Goal: Task Accomplishment & Management: Use online tool/utility

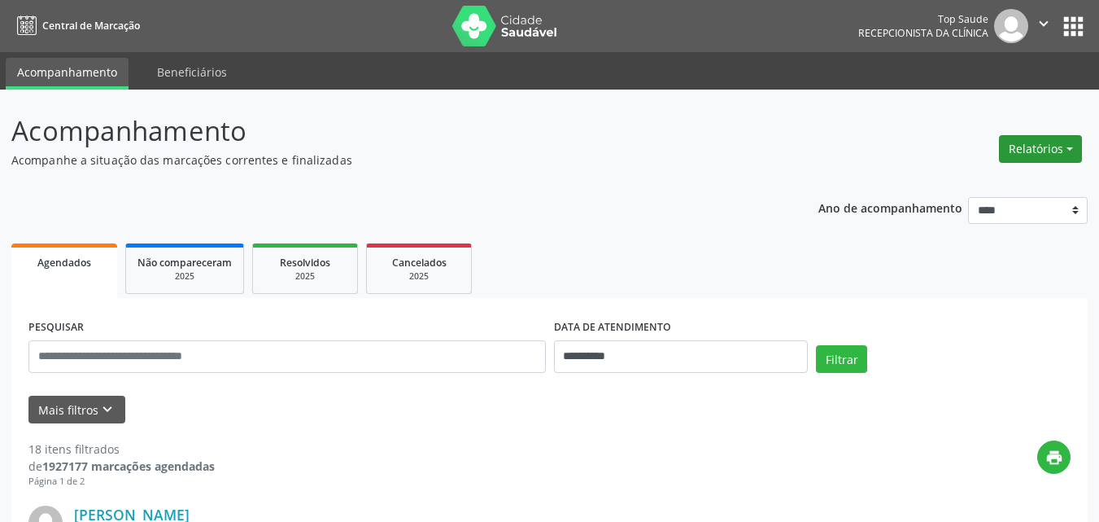
click at [1049, 148] on button "Relatórios" at bounding box center [1040, 149] width 83 height 28
click at [962, 181] on link "Agendamentos" at bounding box center [995, 184] width 175 height 23
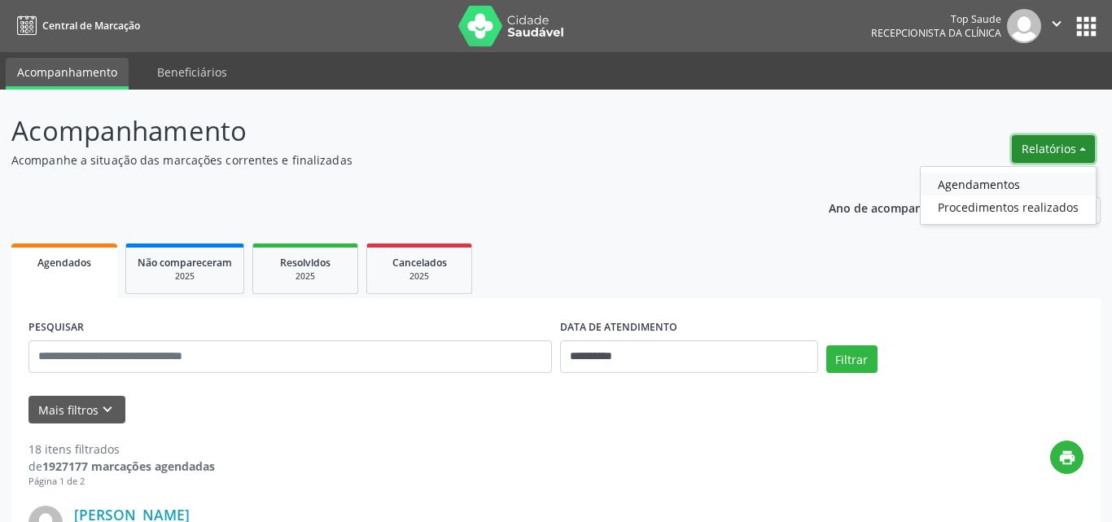
select select "*"
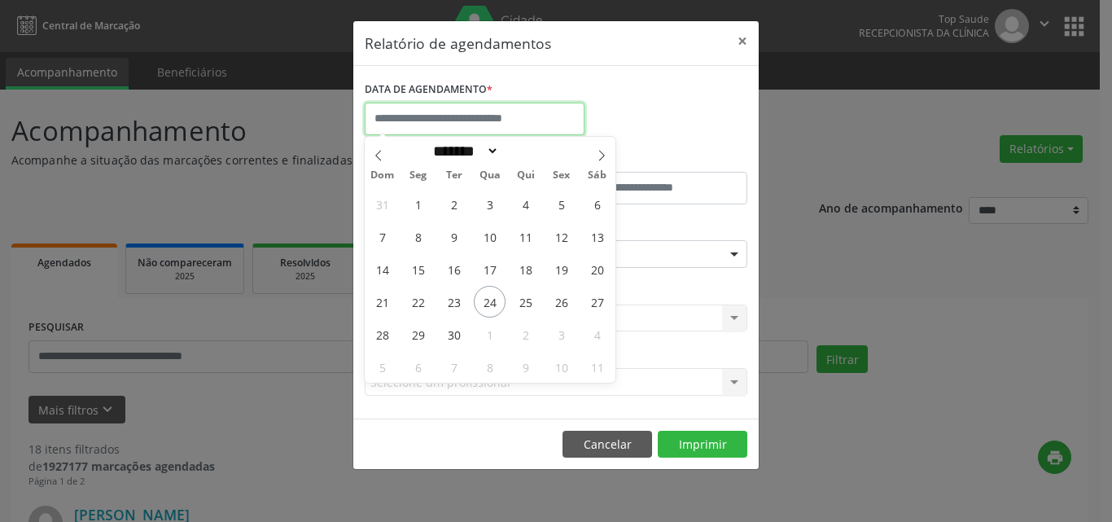
click at [413, 111] on input "text" at bounding box center [475, 119] width 220 height 33
click at [561, 304] on span "26" at bounding box center [561, 302] width 32 height 32
type input "**********"
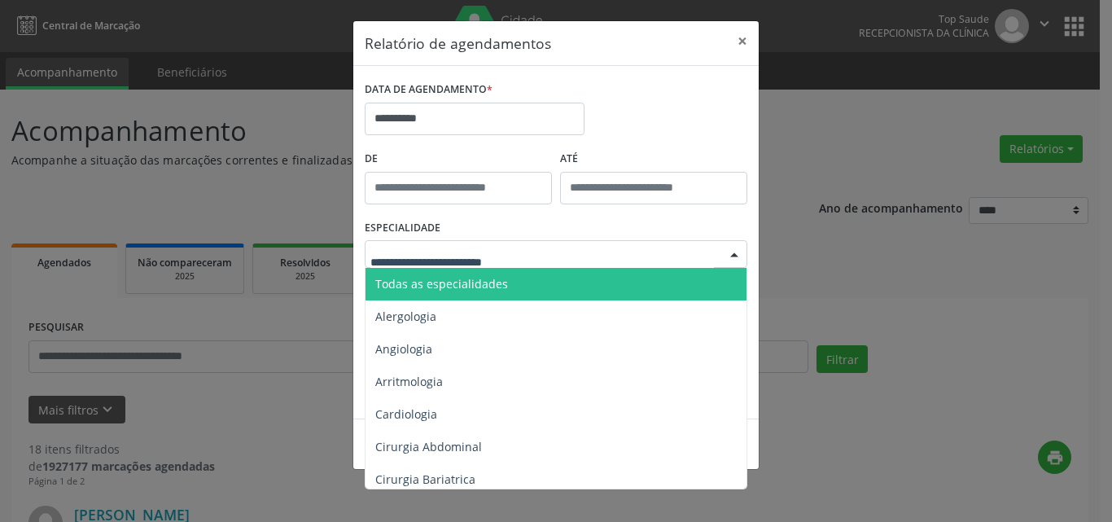
click at [428, 282] on span "Todas as especialidades" at bounding box center [441, 283] width 133 height 15
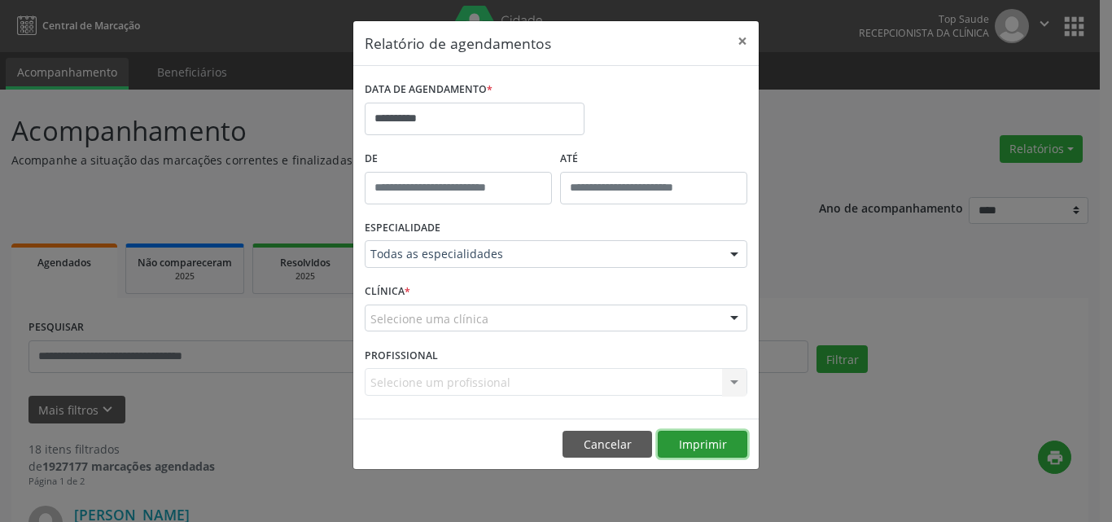
click at [702, 449] on button "Imprimir" at bounding box center [702, 444] width 90 height 28
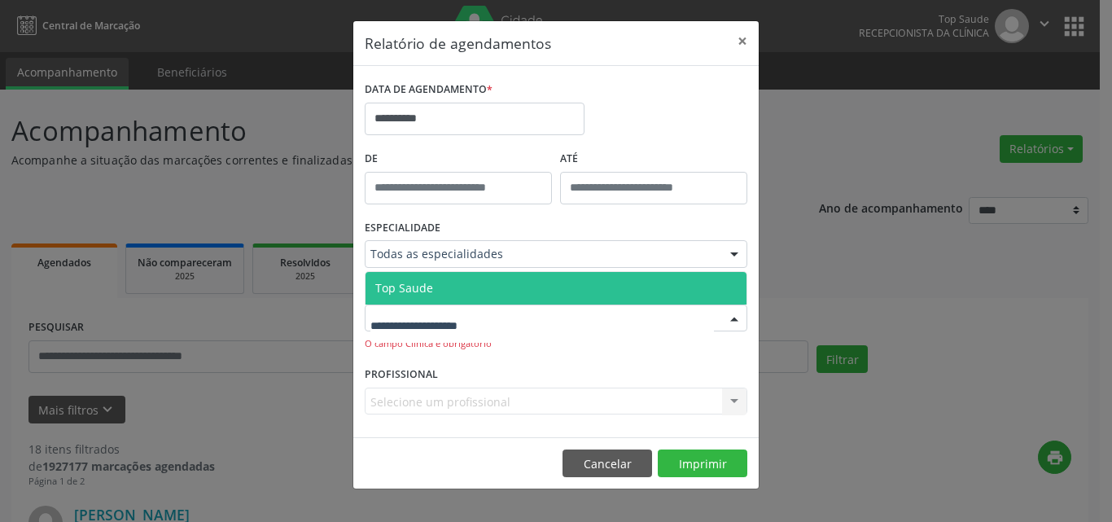
click at [426, 285] on span "Top Saude" at bounding box center [404, 287] width 58 height 15
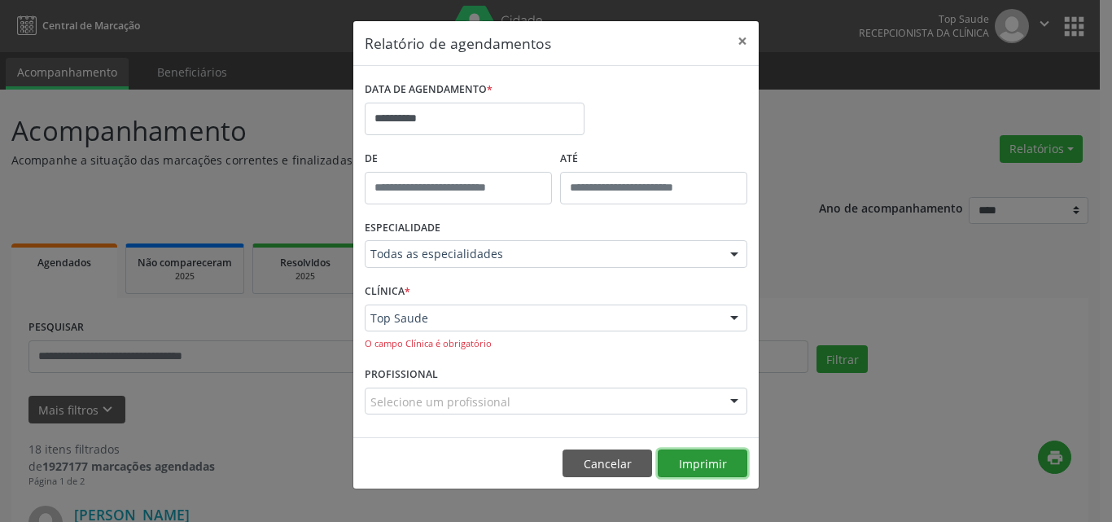
click at [700, 457] on button "Imprimir" at bounding box center [702, 463] width 90 height 28
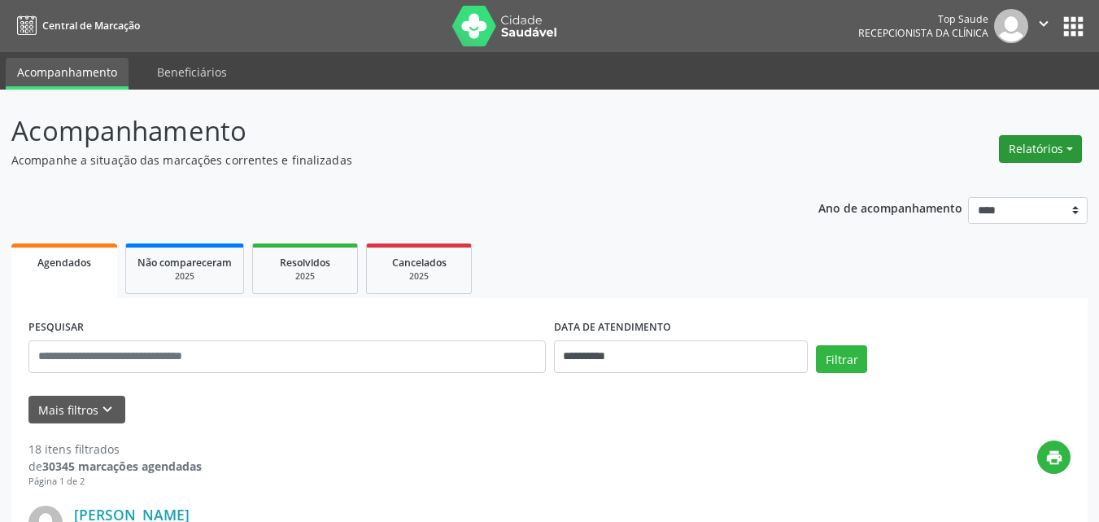
click at [1042, 145] on button "Relatórios" at bounding box center [1040, 149] width 83 height 28
click at [953, 189] on link "Agendamentos" at bounding box center [995, 184] width 175 height 23
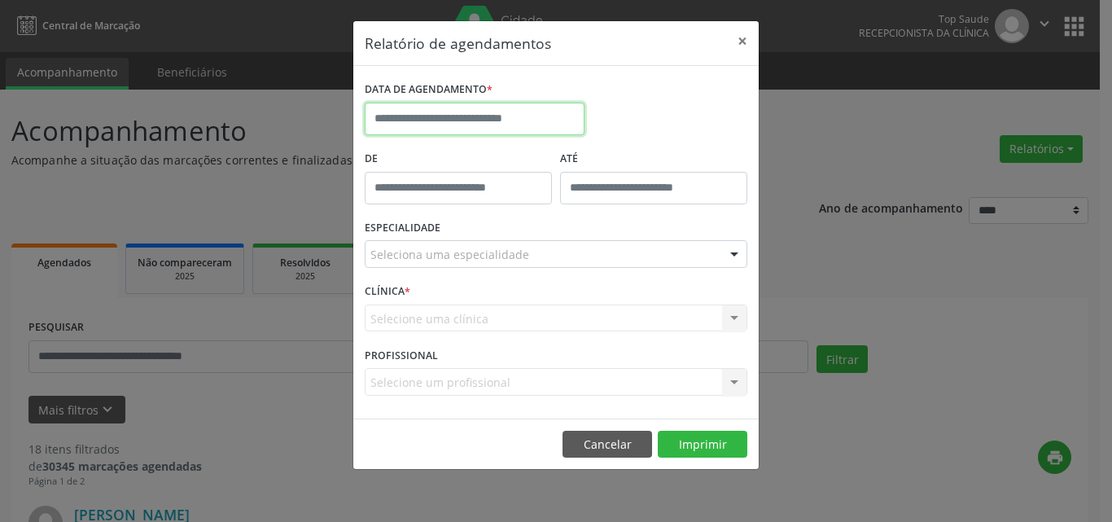
click at [507, 103] on input "text" at bounding box center [475, 119] width 220 height 33
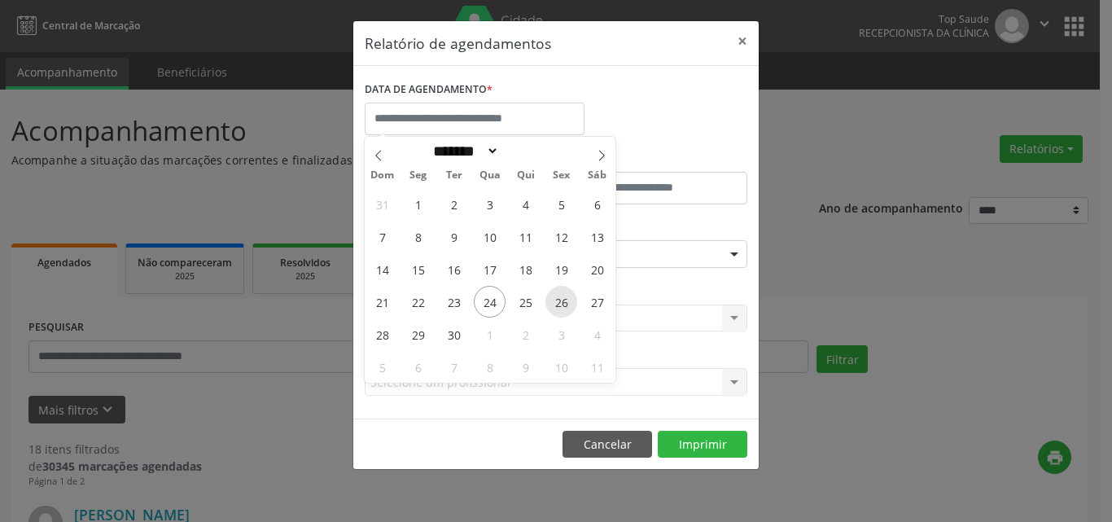
click at [564, 299] on span "26" at bounding box center [561, 302] width 32 height 32
type input "**********"
click at [563, 299] on span "26" at bounding box center [561, 302] width 32 height 32
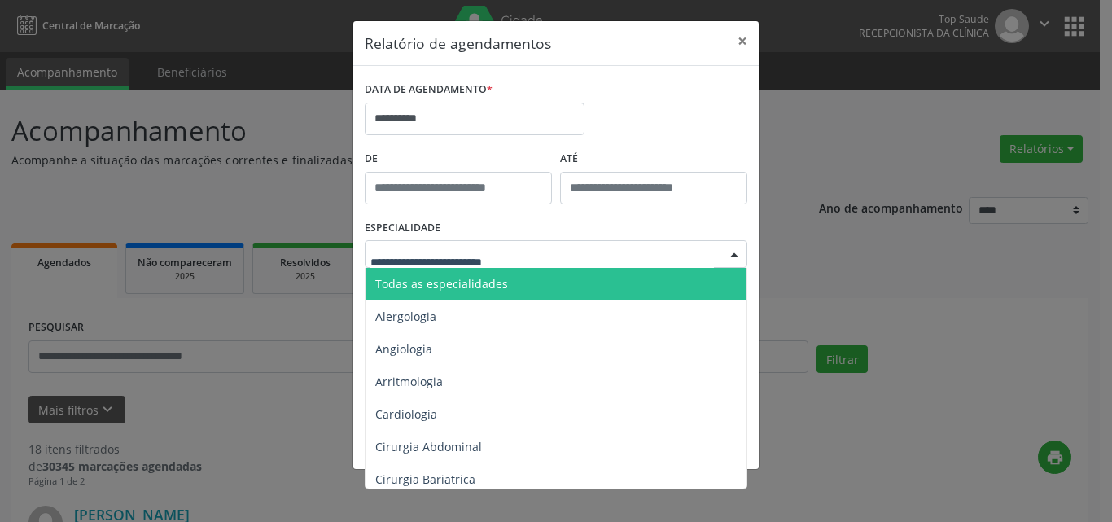
click at [470, 278] on span "Todas as especialidades" at bounding box center [441, 283] width 133 height 15
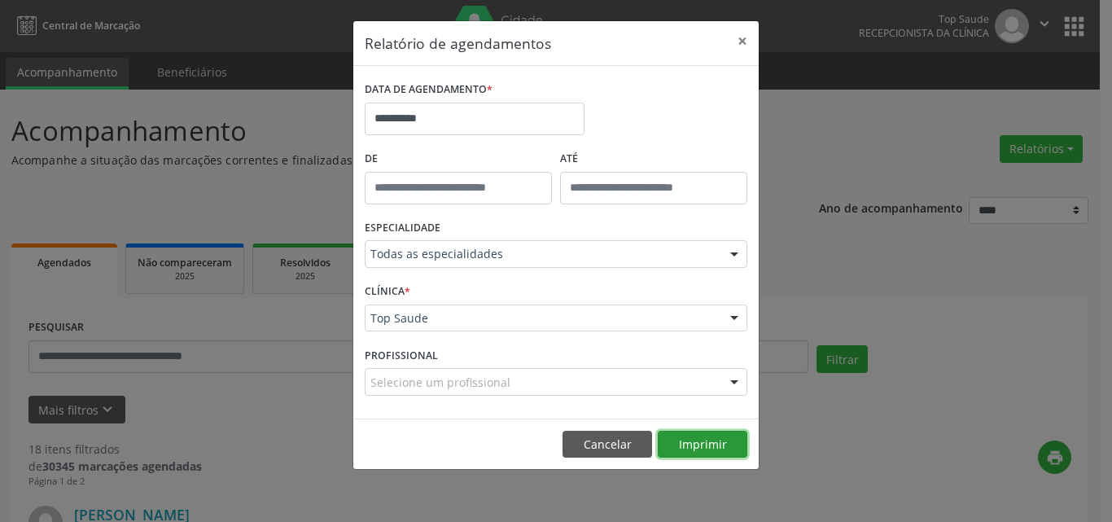
click at [699, 442] on button "Imprimir" at bounding box center [702, 444] width 90 height 28
click at [1012, 141] on div "**********" at bounding box center [556, 261] width 1112 height 522
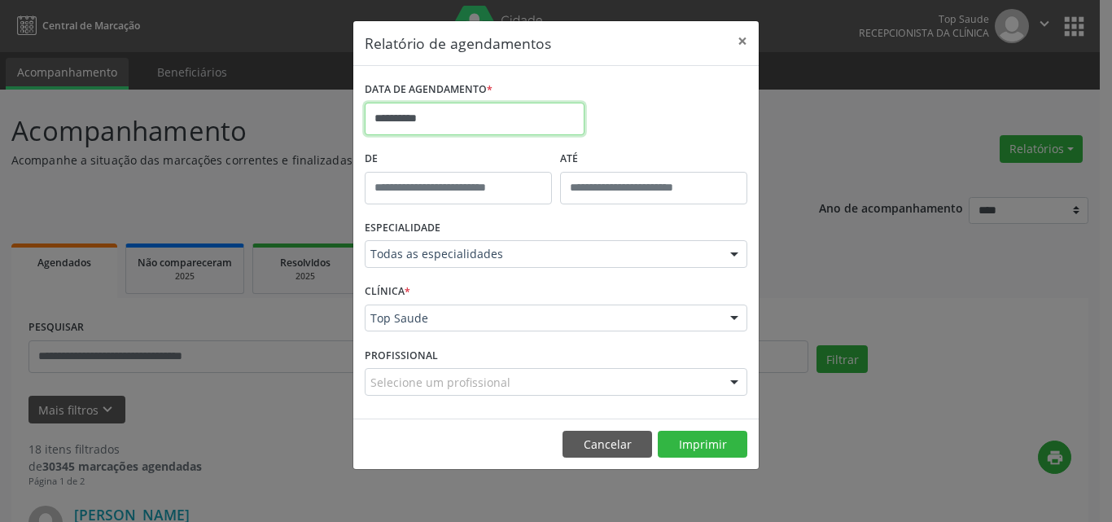
click at [451, 103] on input "**********" at bounding box center [475, 119] width 220 height 33
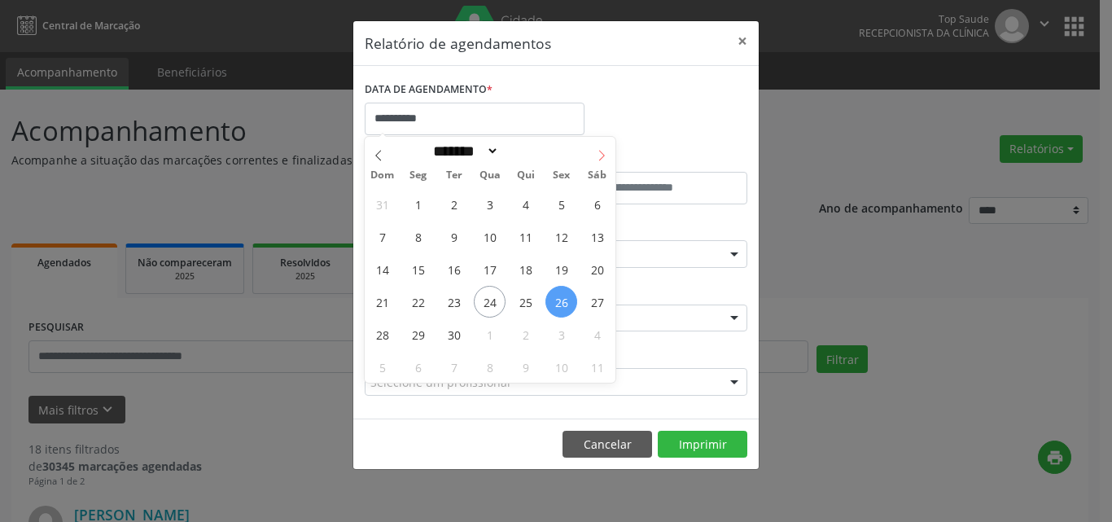
click at [604, 151] on icon at bounding box center [601, 155] width 11 height 11
select select "*"
click at [413, 234] on span "6" at bounding box center [418, 237] width 32 height 32
type input "**********"
click at [521, 238] on span "9" at bounding box center [525, 237] width 32 height 32
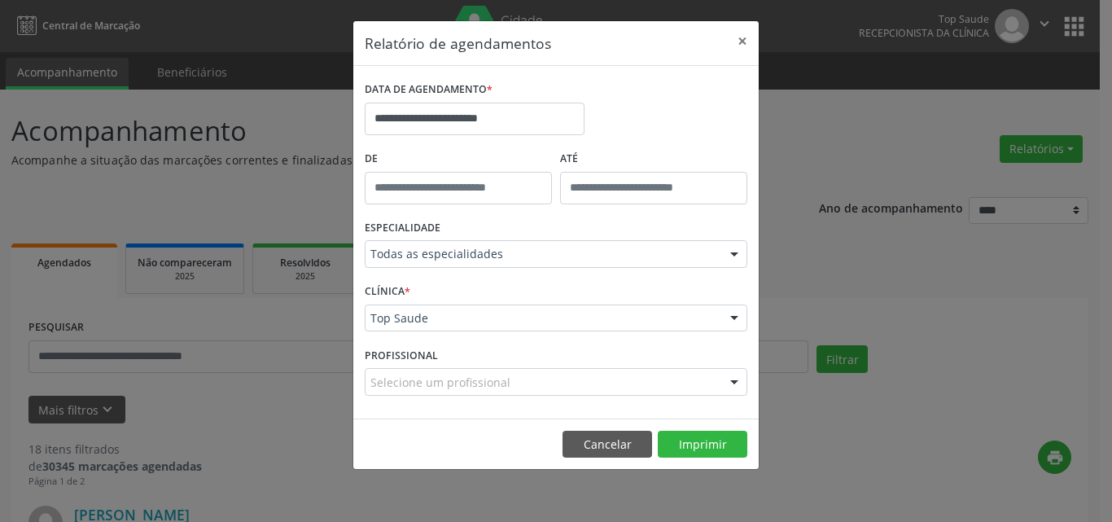
click at [694, 428] on footer "Cancelar Imprimir" at bounding box center [555, 443] width 405 height 51
click at [702, 450] on button "Imprimir" at bounding box center [702, 444] width 90 height 28
click at [438, 111] on input "**********" at bounding box center [475, 119] width 220 height 33
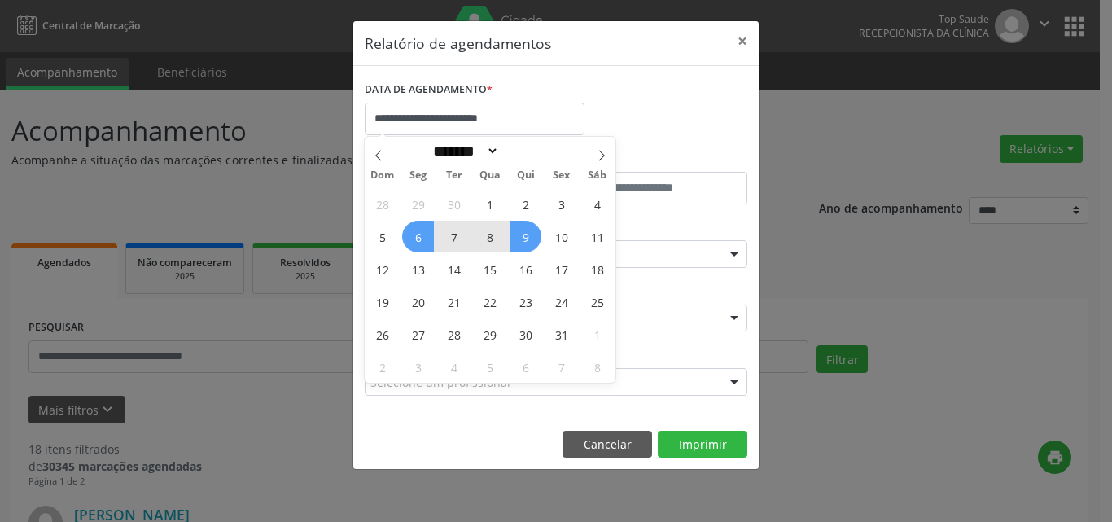
click at [417, 238] on span "6" at bounding box center [418, 237] width 32 height 32
type input "**********"
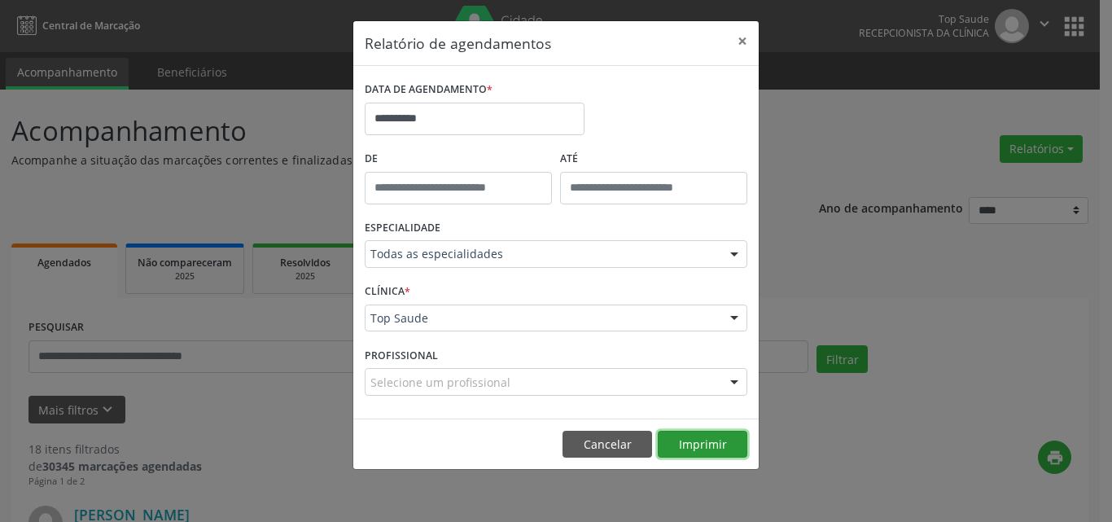
click at [732, 441] on button "Imprimir" at bounding box center [702, 444] width 90 height 28
click at [743, 36] on button "×" at bounding box center [742, 41] width 33 height 40
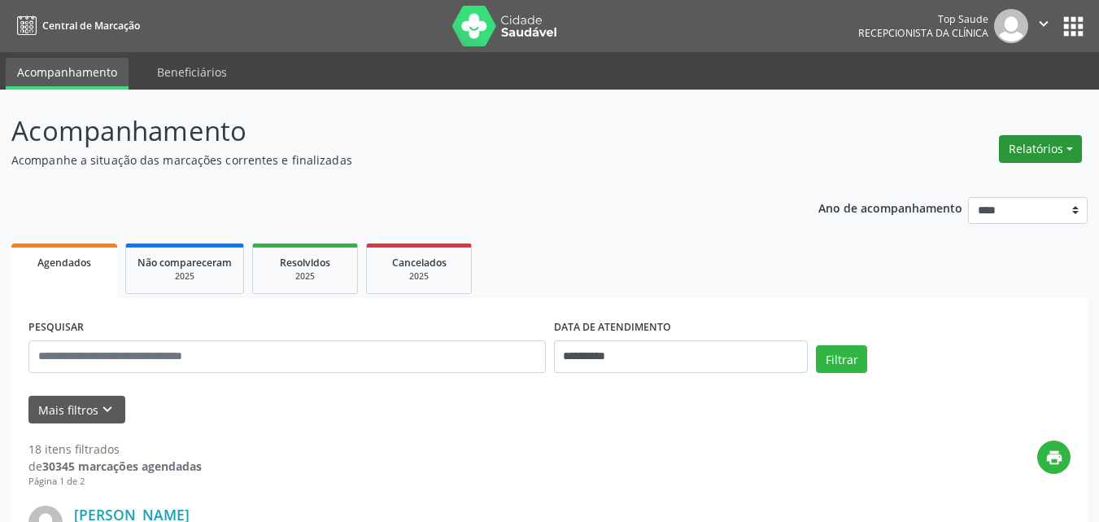
click at [1037, 149] on button "Relatórios" at bounding box center [1040, 149] width 83 height 28
click at [957, 176] on link "Agendamentos" at bounding box center [995, 184] width 175 height 23
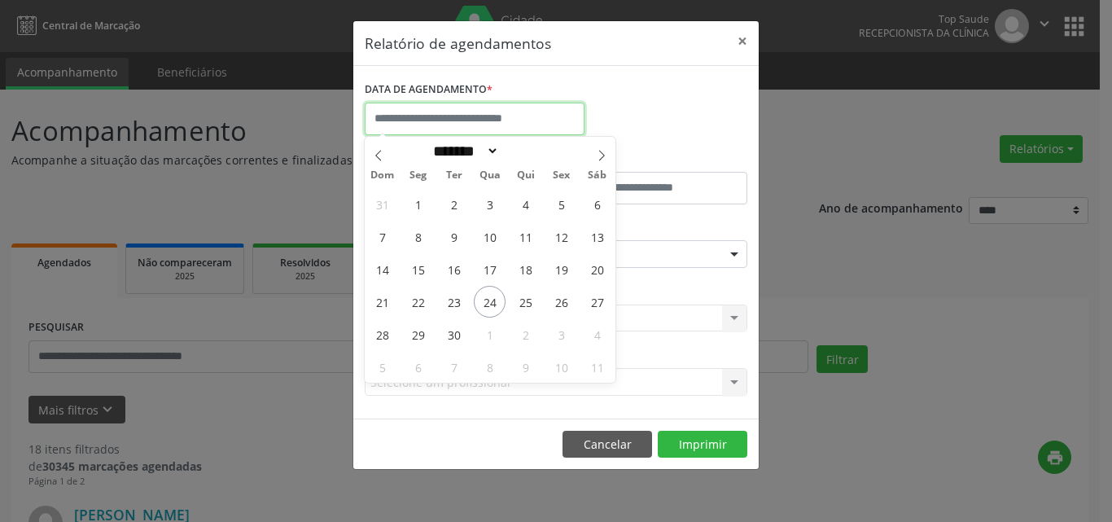
drag, startPoint x: 418, startPoint y: 112, endPoint x: 419, endPoint y: 124, distance: 11.4
click at [419, 112] on input "text" at bounding box center [475, 119] width 220 height 33
click at [414, 330] on span "29" at bounding box center [418, 334] width 32 height 32
type input "**********"
click at [413, 330] on span "29" at bounding box center [418, 334] width 32 height 32
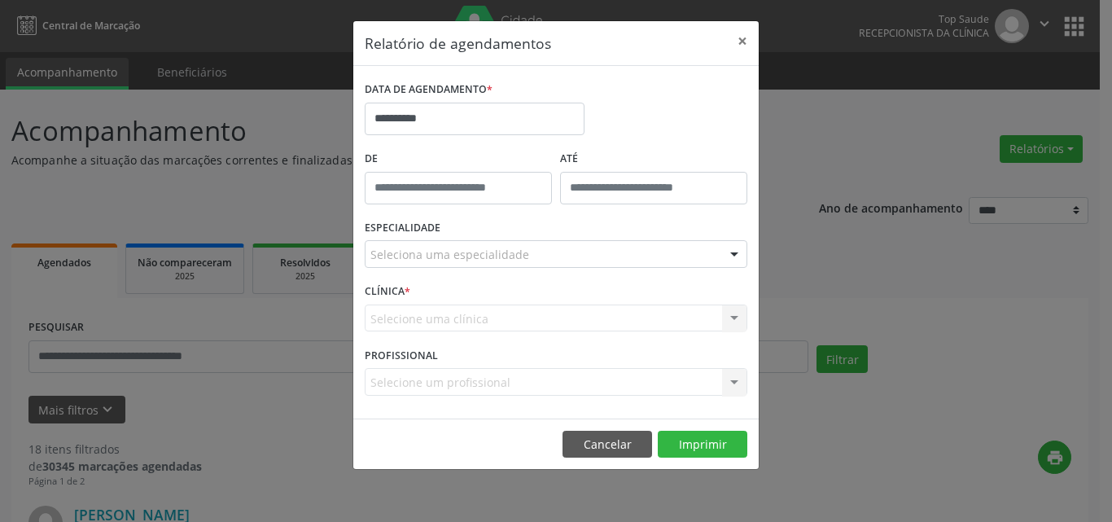
click at [413, 330] on div "Selecione uma clínica Top Saude Nenhum resultado encontrado para: " " Não há ne…" at bounding box center [556, 318] width 382 height 28
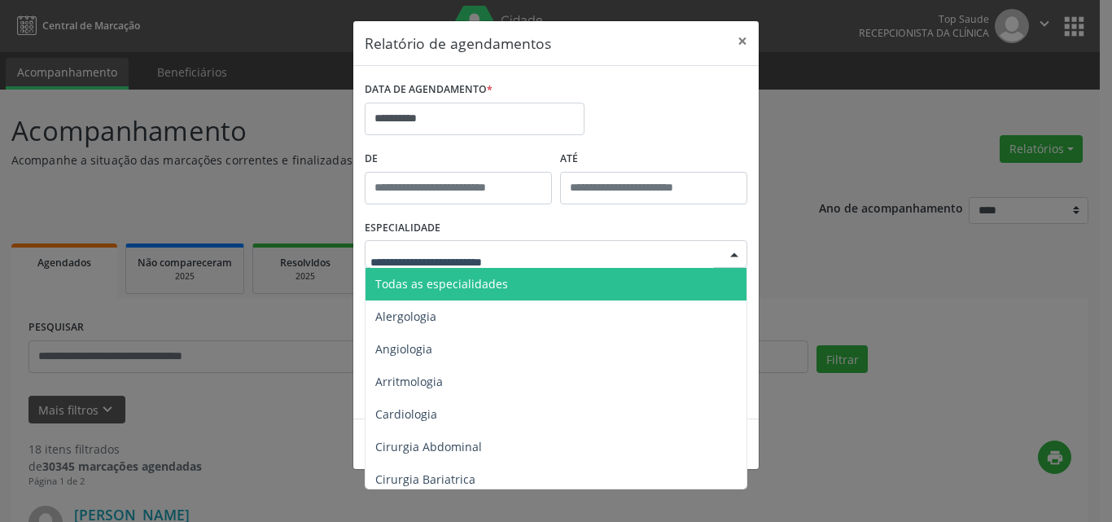
click at [470, 283] on span "Todas as especialidades" at bounding box center [441, 283] width 133 height 15
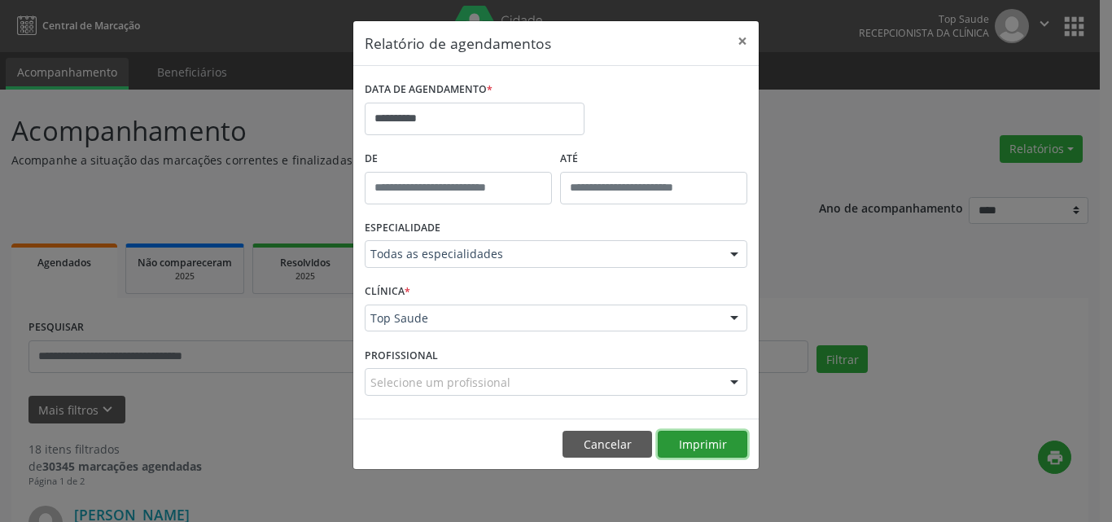
click at [705, 452] on button "Imprimir" at bounding box center [702, 444] width 90 height 28
click at [584, 439] on button "Cancelar" at bounding box center [607, 444] width 90 height 28
